Goal: Register for event/course

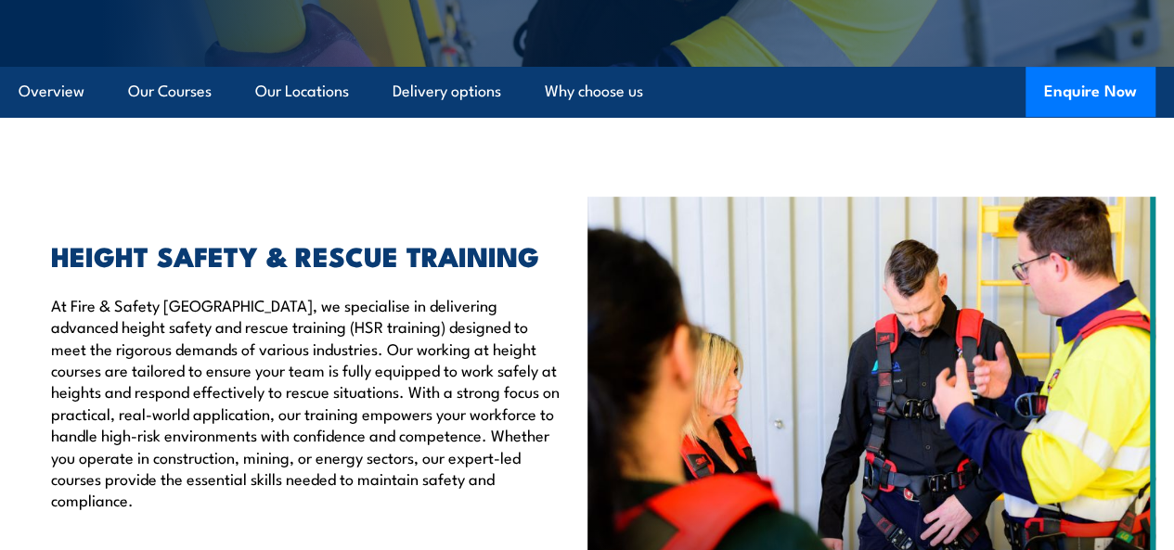
scroll to position [371, 0]
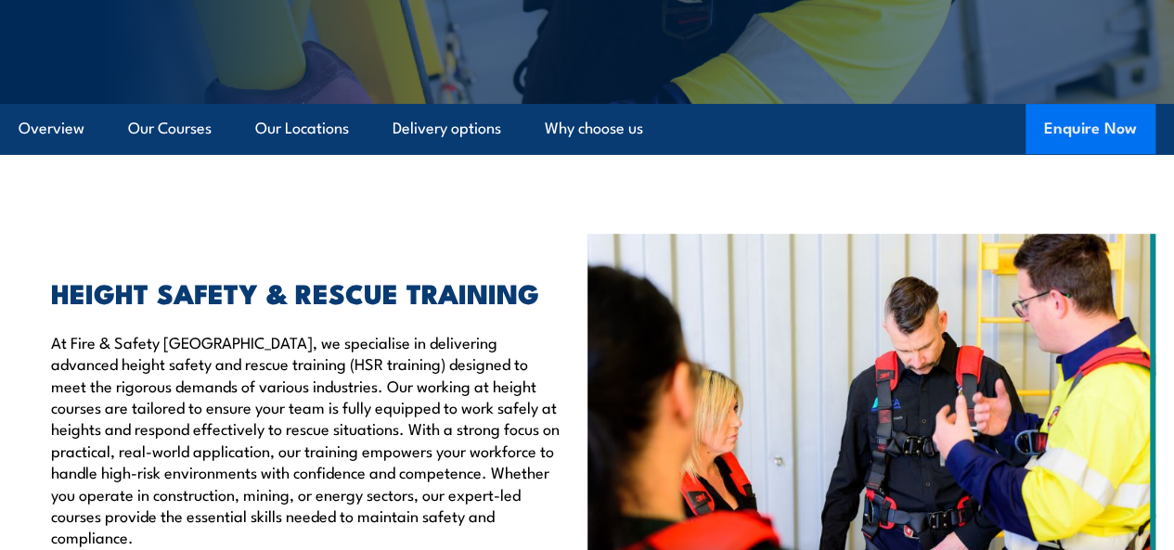
click at [1035, 154] on button "Enquire Now" at bounding box center [1091, 129] width 130 height 50
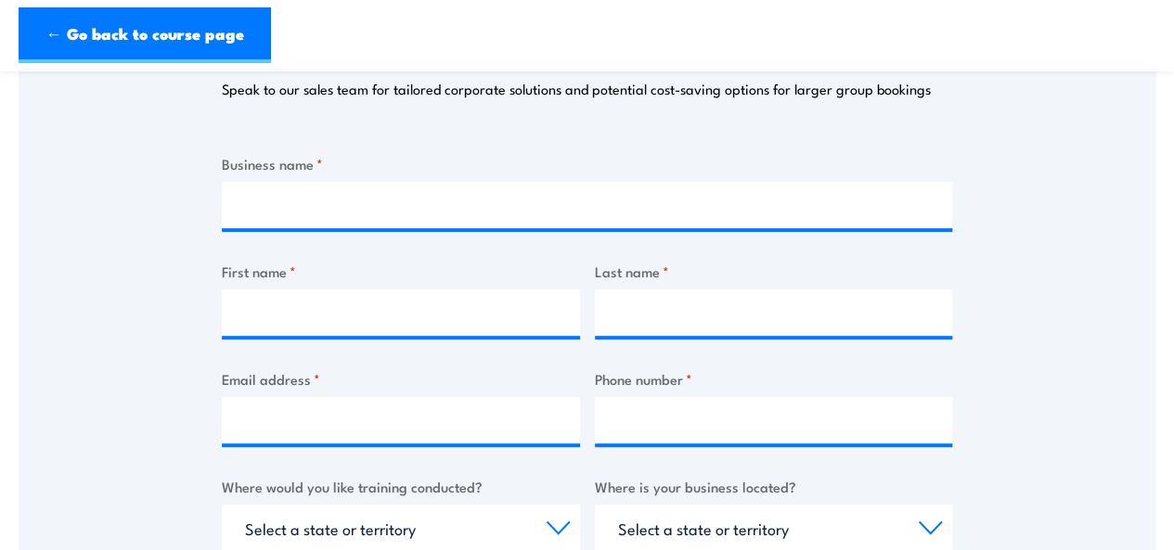
scroll to position [464, 0]
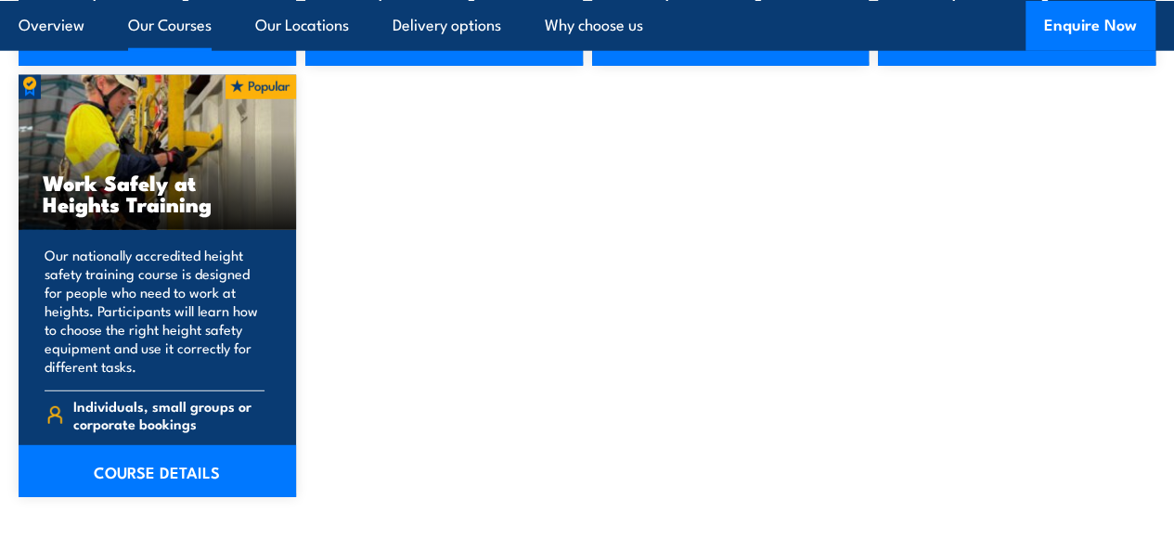
scroll to position [2413, 0]
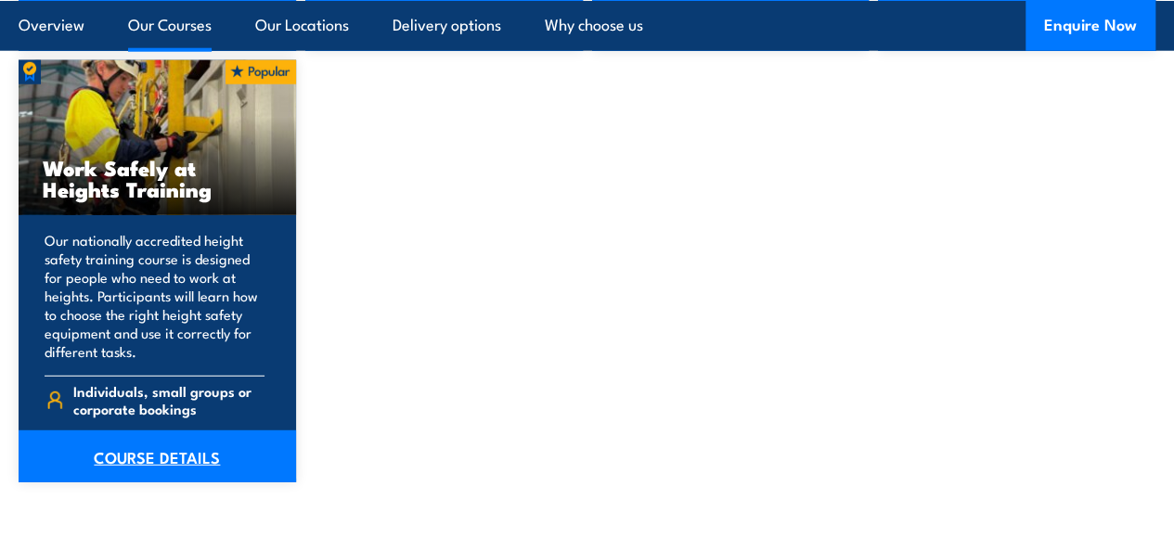
click at [191, 483] on link "COURSE DETAILS" at bounding box center [157, 457] width 277 height 52
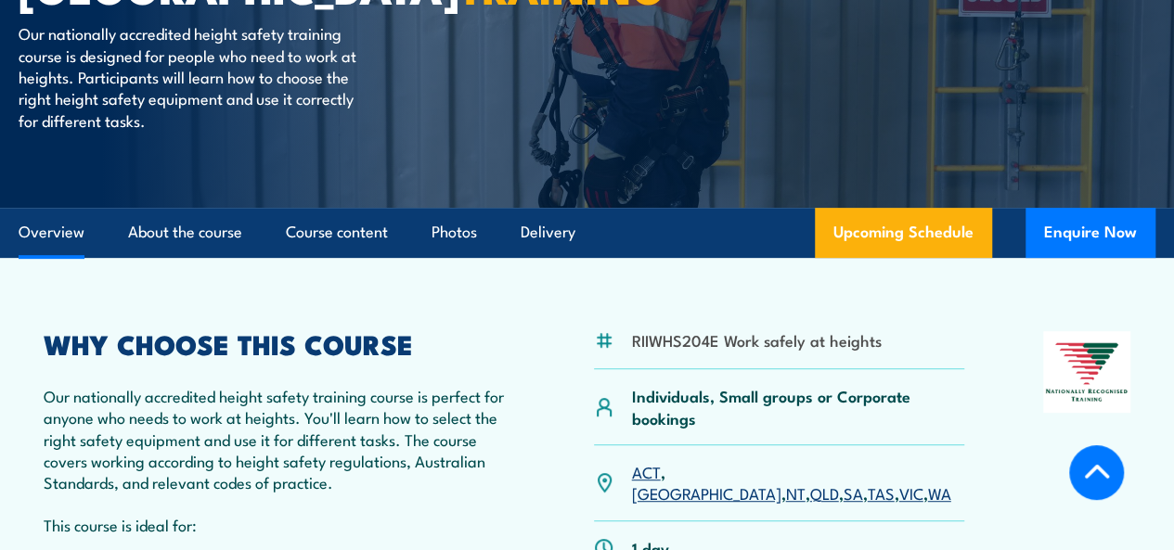
scroll to position [371, 0]
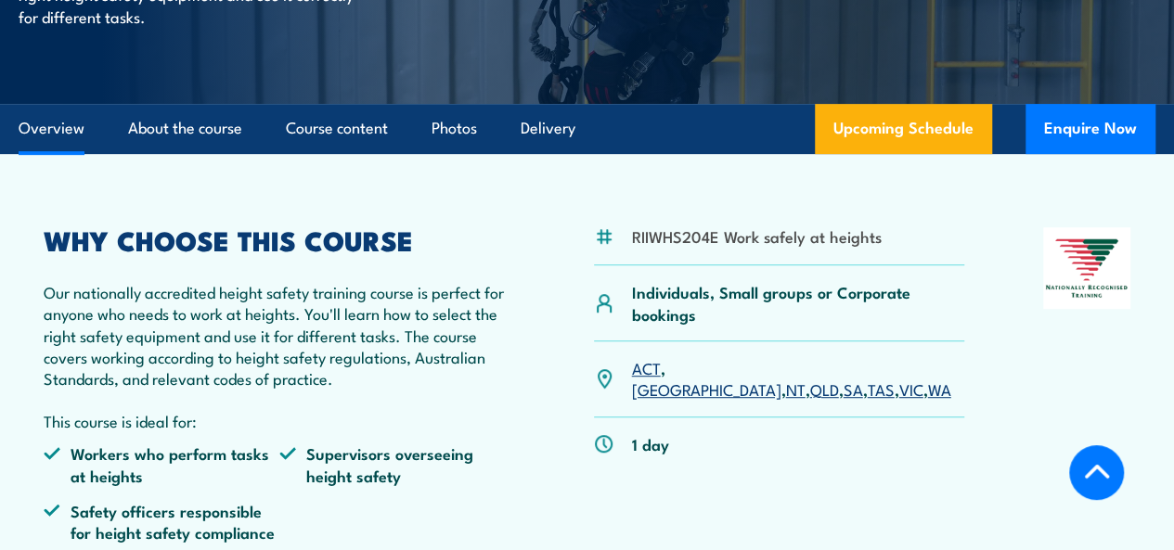
click at [844, 400] on link "SA" at bounding box center [853, 389] width 19 height 22
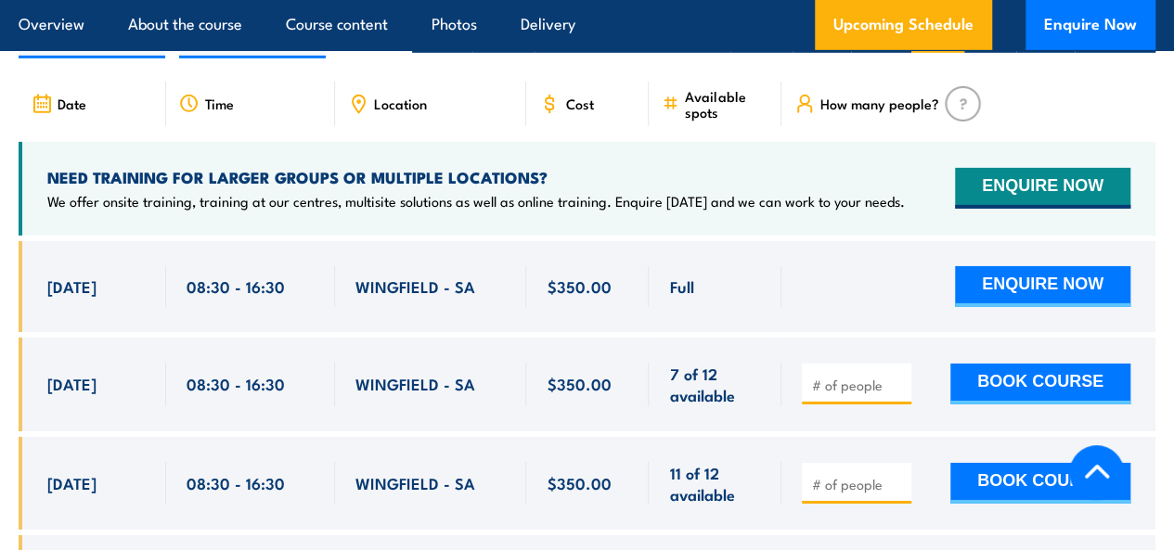
scroll to position [3011, 0]
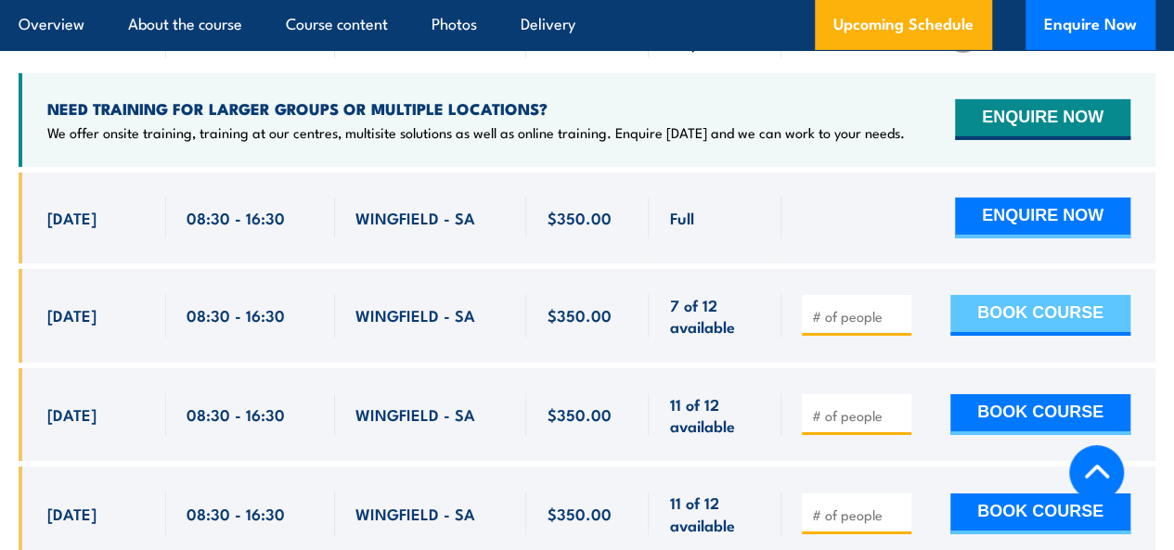
click at [1030, 333] on button "BOOK COURSE" at bounding box center [1040, 315] width 180 height 41
type input "2"
click at [1062, 332] on button "BOOK COURSE" at bounding box center [1040, 315] width 180 height 41
